Goal: Information Seeking & Learning: Check status

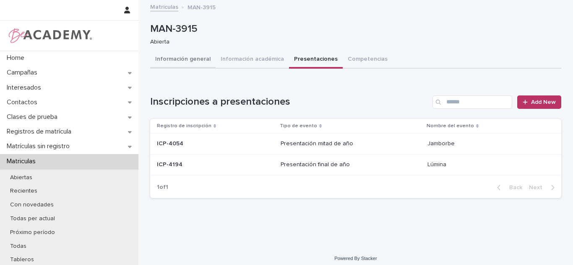
click at [169, 64] on button "Información general" at bounding box center [182, 60] width 65 height 18
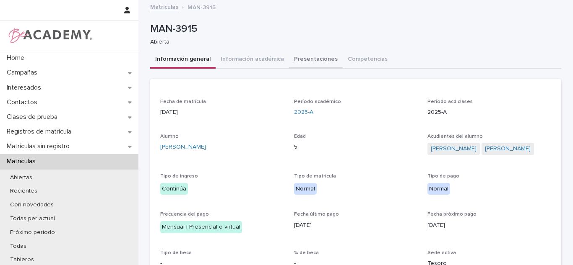
click at [302, 60] on button "Presentaciones" at bounding box center [316, 60] width 54 height 18
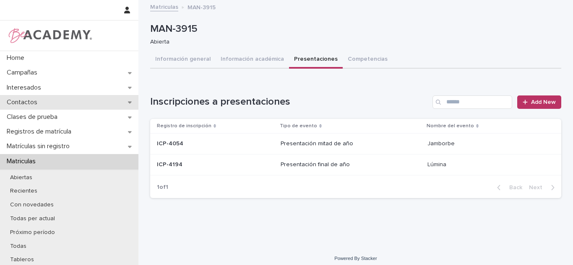
click at [47, 100] on div "Contactos" at bounding box center [69, 102] width 138 height 15
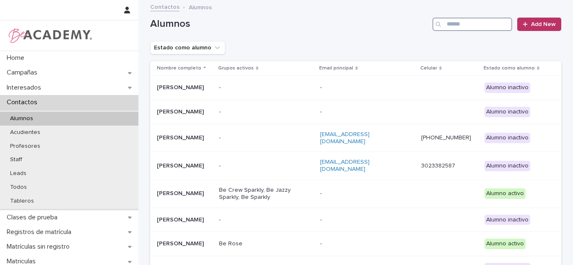
click at [450, 30] on input "Search" at bounding box center [472, 24] width 80 height 13
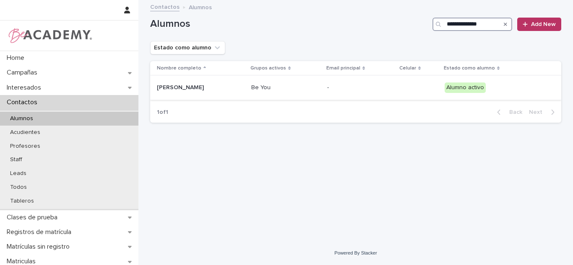
type input "**********"
click at [245, 90] on div "[PERSON_NAME]" at bounding box center [201, 88] width 88 height 14
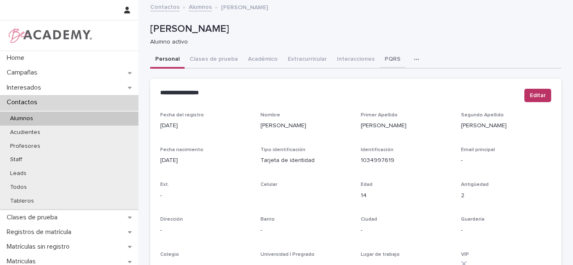
click at [381, 60] on button "PQRS" at bounding box center [393, 60] width 26 height 18
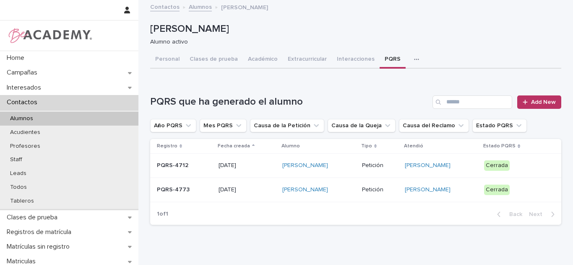
click at [476, 194] on div "[PERSON_NAME]" at bounding box center [441, 190] width 73 height 14
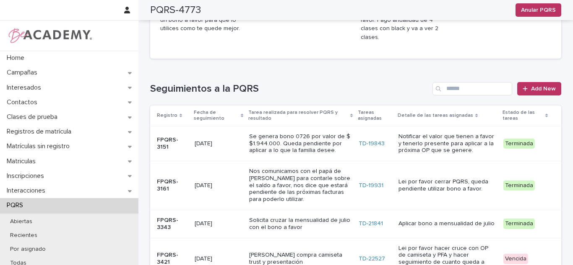
scroll to position [260, 0]
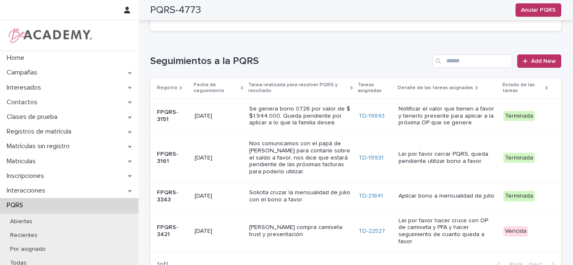
click at [421, 193] on p "Aplicar bono a mensualidad de julio" at bounding box center [447, 196] width 98 height 7
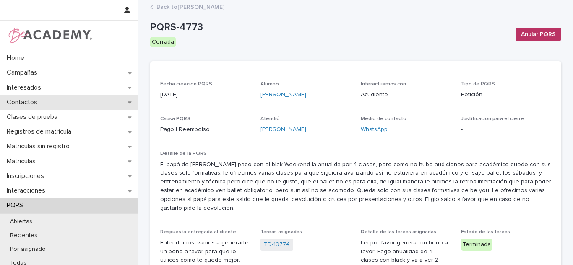
click at [50, 104] on div "Contactos" at bounding box center [69, 102] width 138 height 15
